Goal: Information Seeking & Learning: Learn about a topic

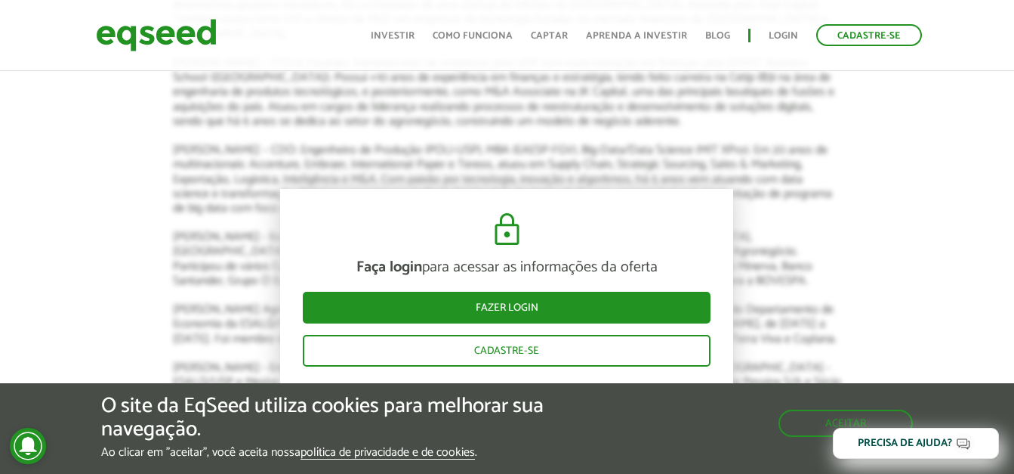
scroll to position [2568, 0]
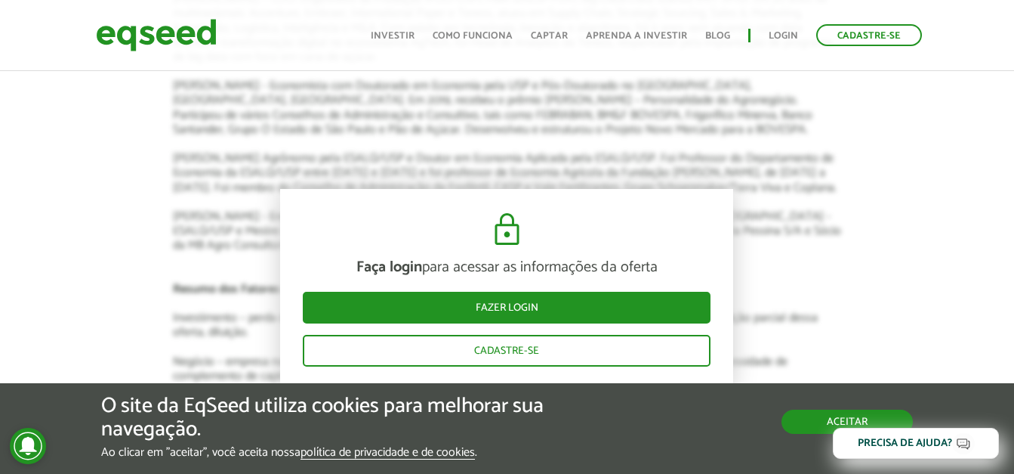
click at [808, 422] on button "Aceitar" at bounding box center [847, 421] width 131 height 24
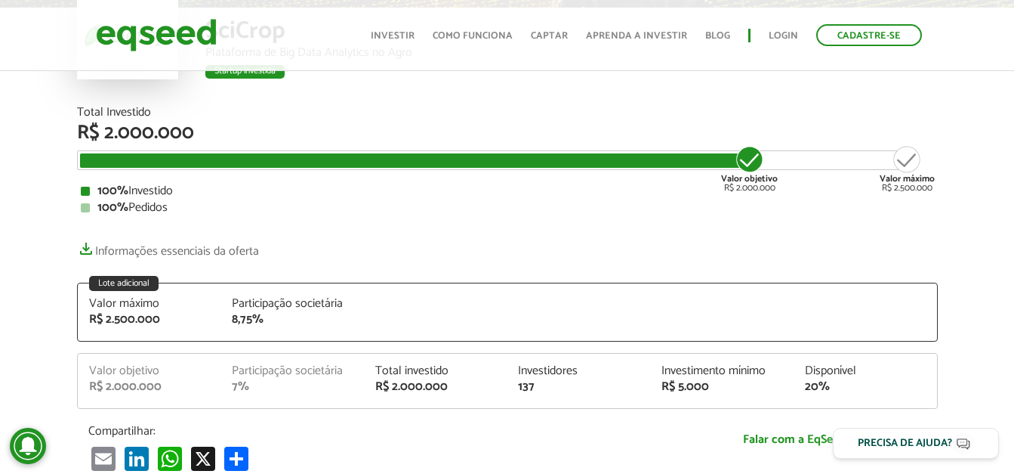
scroll to position [0, 0]
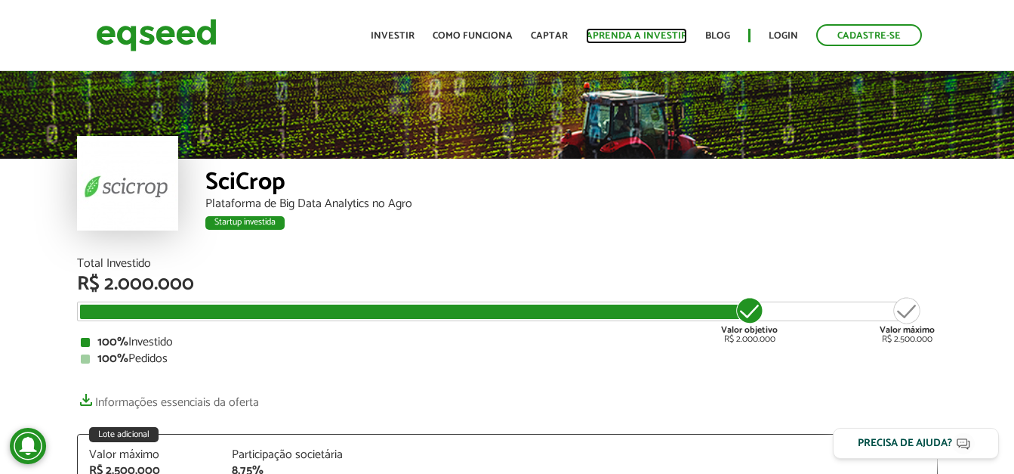
click at [652, 31] on link "Aprenda a investir" at bounding box center [636, 36] width 101 height 10
